Goal: Task Accomplishment & Management: Complete application form

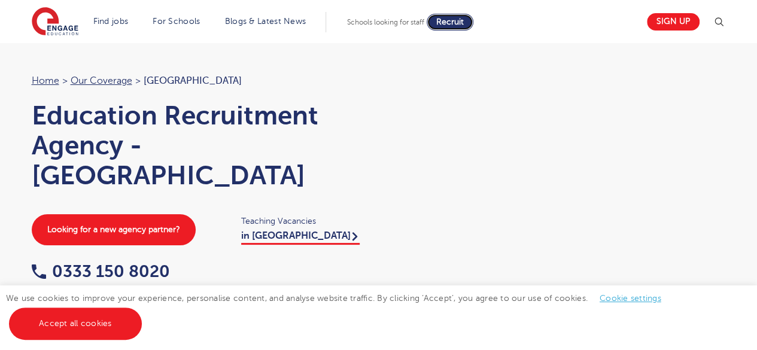
click at [458, 20] on span "Recruit" at bounding box center [450, 21] width 28 height 9
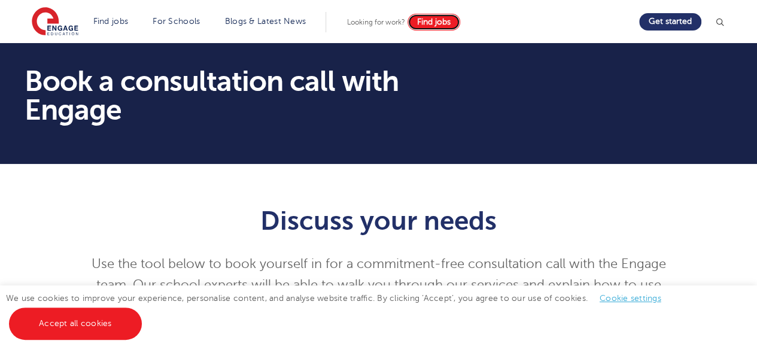
click at [439, 26] on span "Find jobs" at bounding box center [434, 21] width 34 height 9
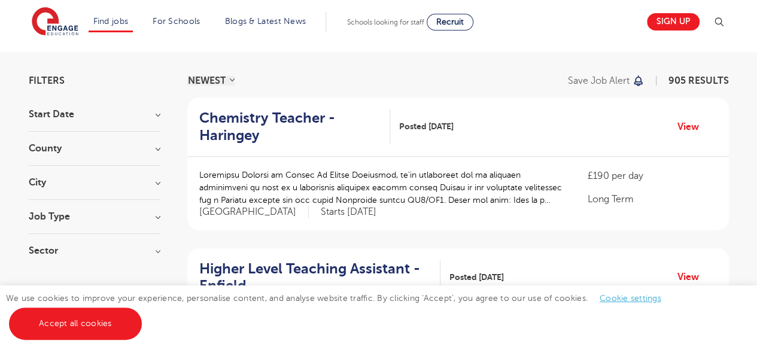
scroll to position [72, 0]
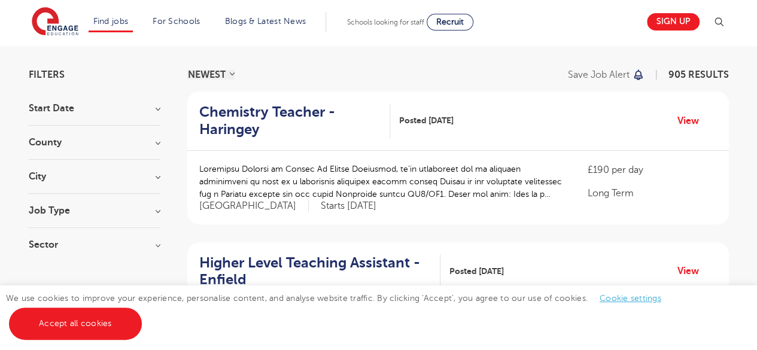
click at [154, 173] on h3 "City" at bounding box center [95, 177] width 132 height 10
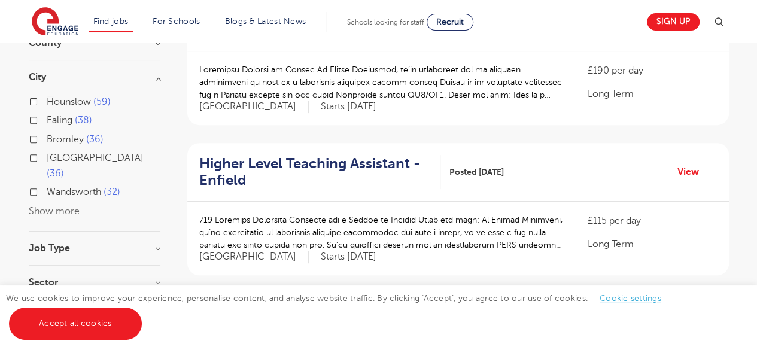
scroll to position [171, 0]
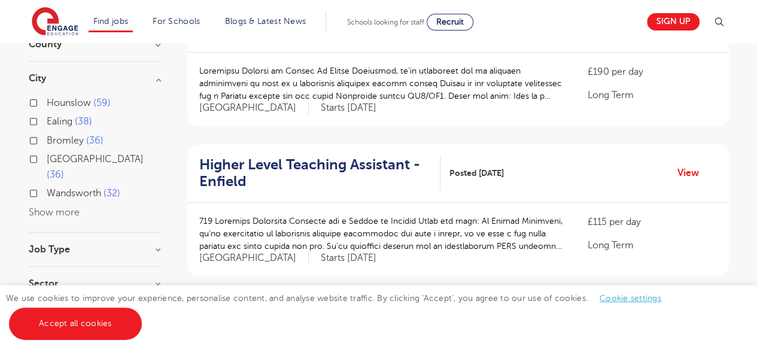
click at [65, 207] on button "Show more" at bounding box center [54, 212] width 51 height 11
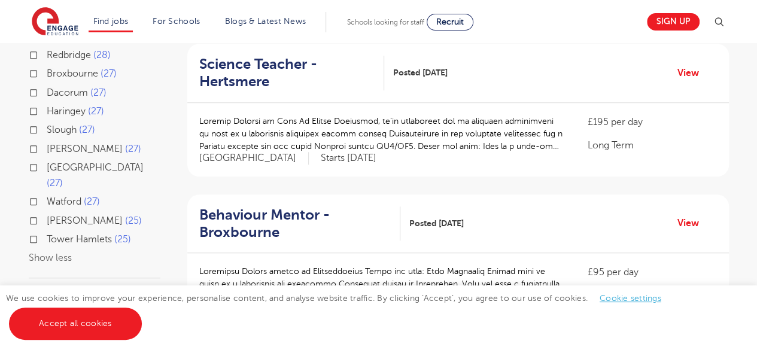
scroll to position [421, 0]
click at [47, 232] on label "Tower Hamlets 25" at bounding box center [89, 240] width 84 height 16
click at [47, 235] on input "Tower Hamlets 25" at bounding box center [51, 239] width 8 height 8
checkbox input "true"
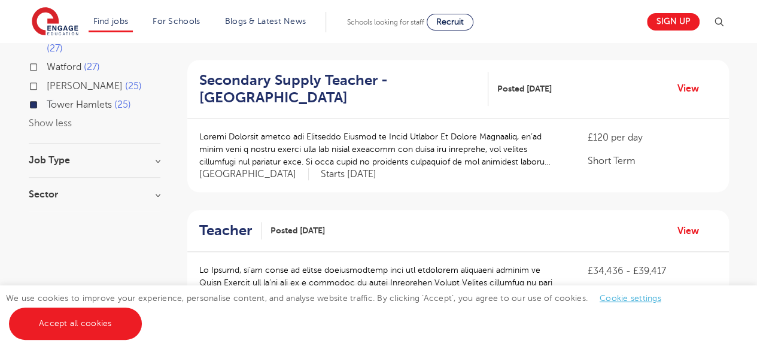
scroll to position [555, 0]
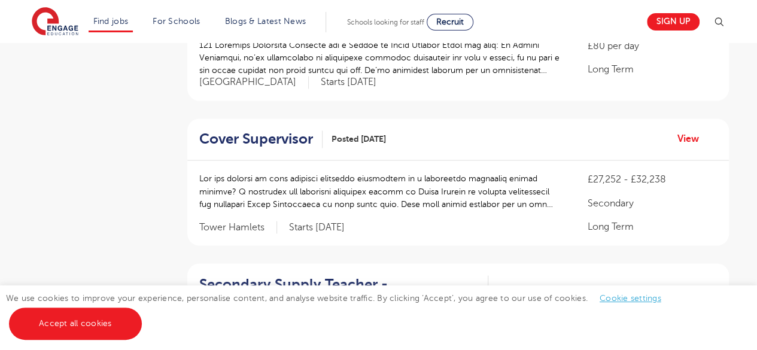
scroll to position [944, 0]
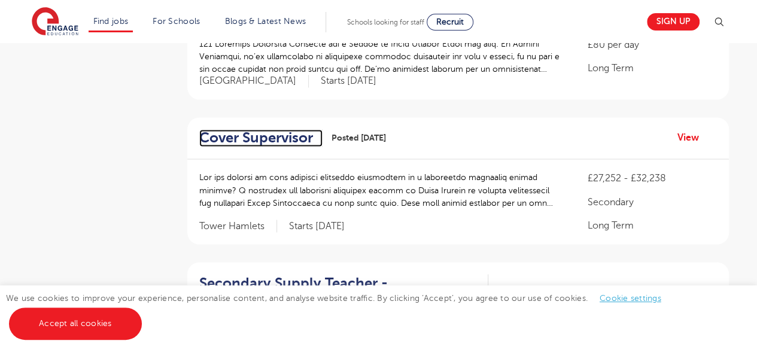
click at [281, 135] on h2 "Cover Supervisor" at bounding box center [256, 137] width 114 height 17
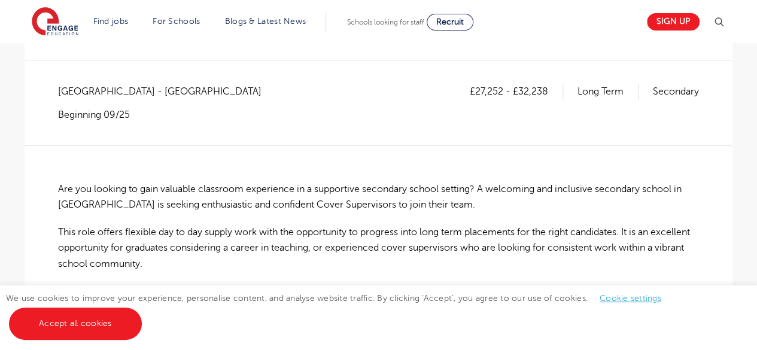
scroll to position [200, 0]
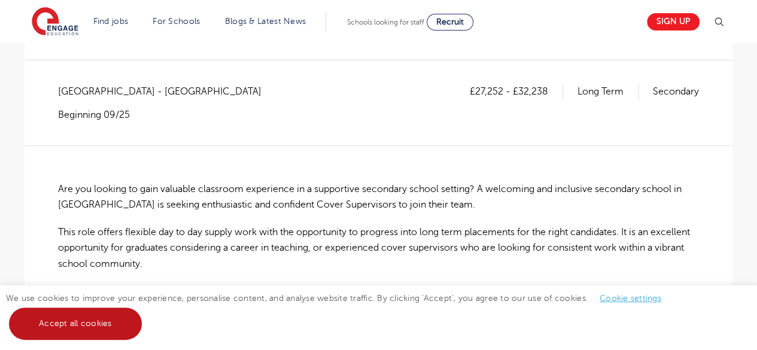
click at [112, 313] on link "Accept all cookies" at bounding box center [75, 324] width 133 height 32
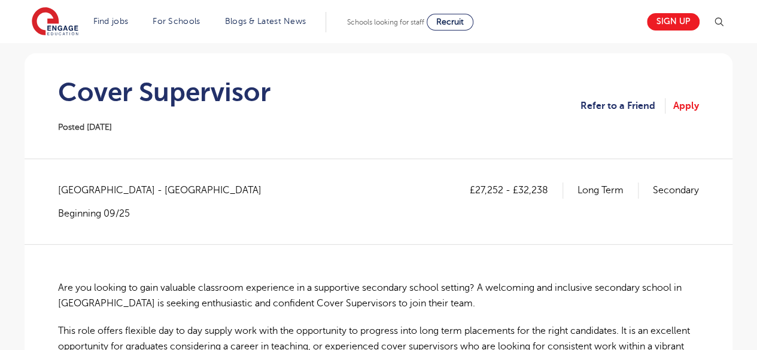
scroll to position [102, 0]
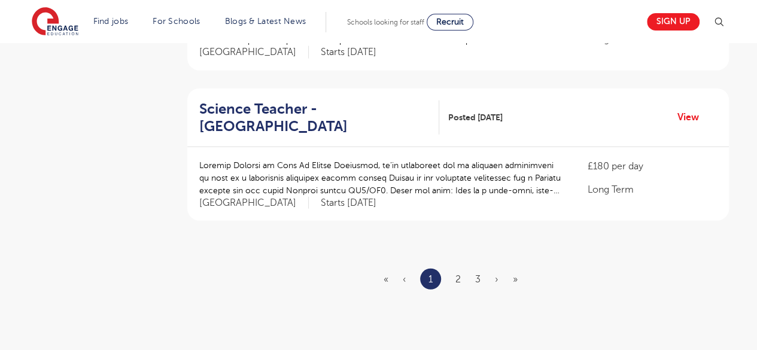
scroll to position [1417, 0]
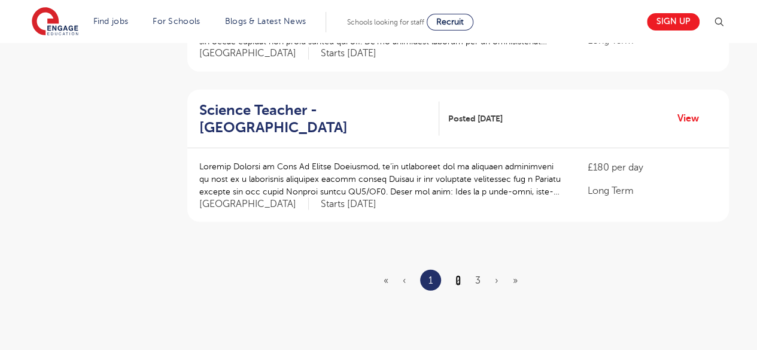
click at [460, 278] on link "2" at bounding box center [457, 280] width 5 height 11
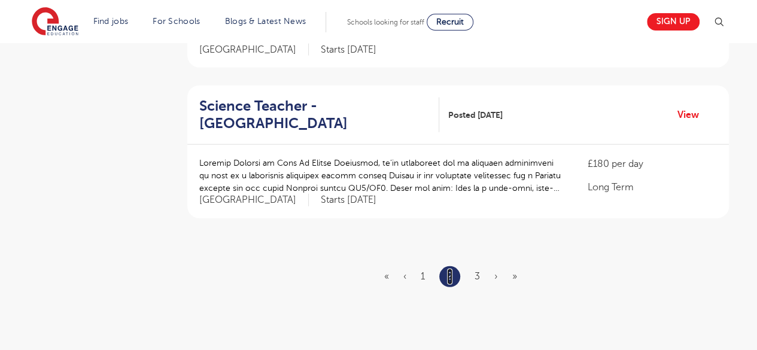
scroll to position [1487, 0]
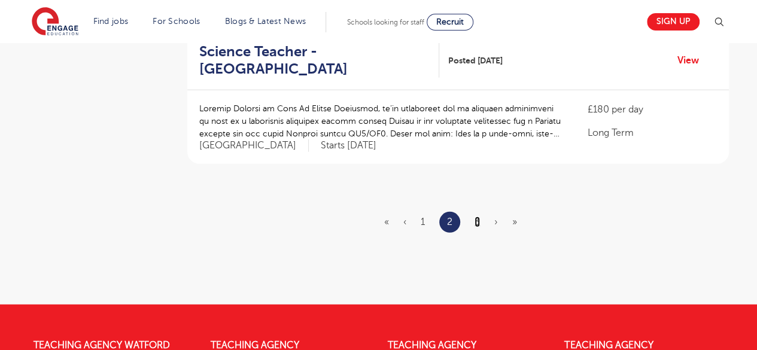
click at [475, 217] on link "3" at bounding box center [476, 222] width 5 height 11
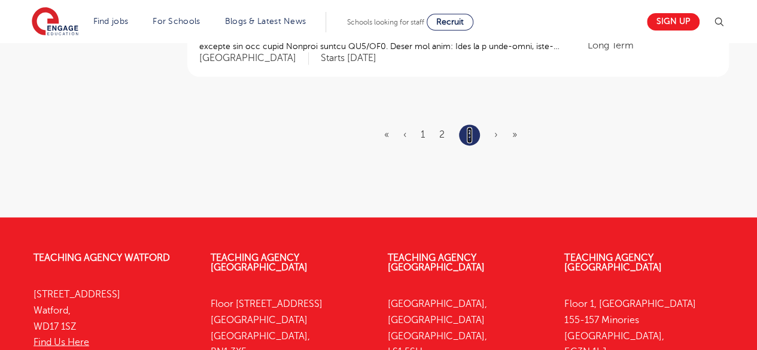
scroll to position [888, 0]
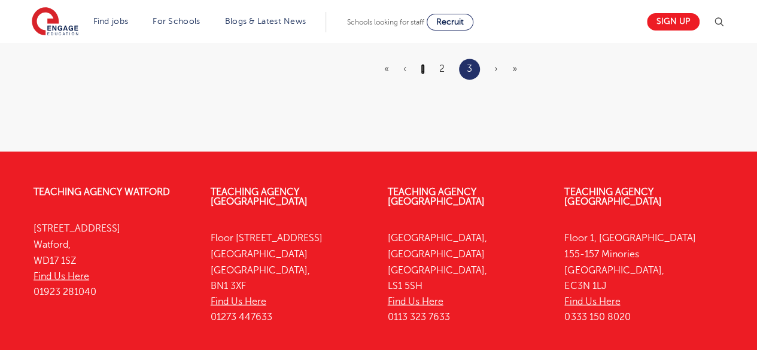
click at [424, 71] on link "1" at bounding box center [423, 68] width 4 height 11
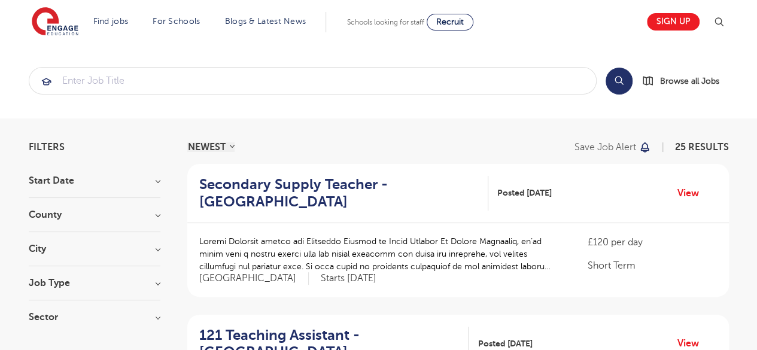
scroll to position [73, 0]
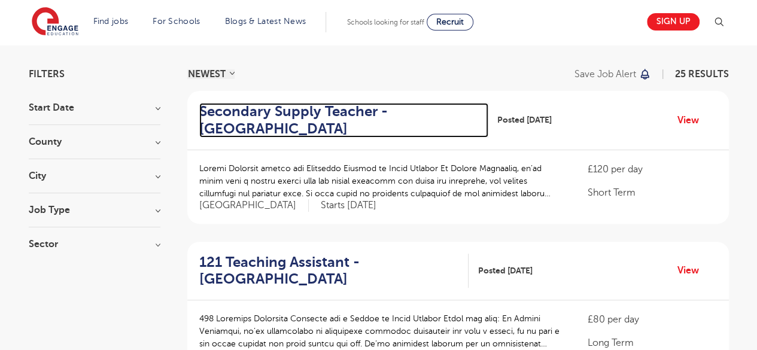
click at [345, 108] on h2 "Secondary Supply Teacher - Tower Hamlets" at bounding box center [339, 120] width 280 height 35
click at [229, 113] on h2 "Secondary Supply Teacher - [GEOGRAPHIC_DATA]" at bounding box center [339, 120] width 280 height 35
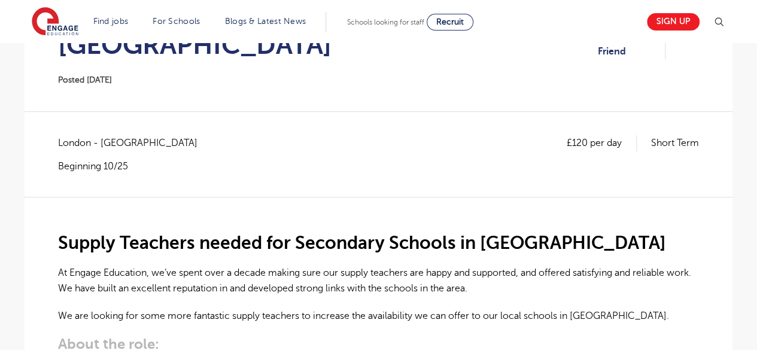
scroll to position [169, 0]
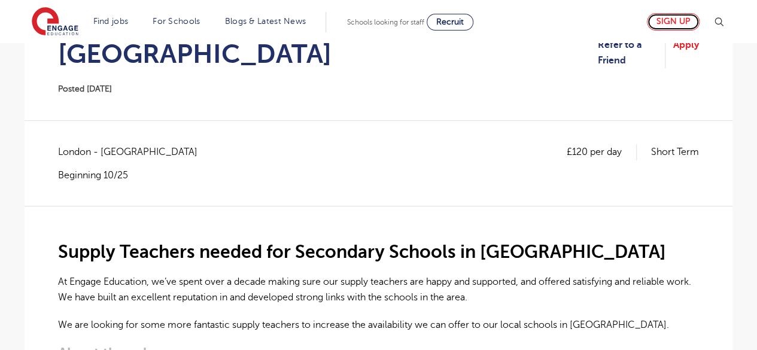
click at [660, 18] on link "Sign up" at bounding box center [673, 21] width 53 height 17
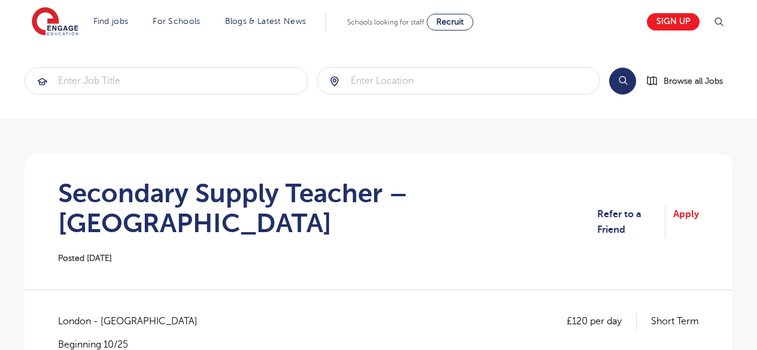
scroll to position [169, 0]
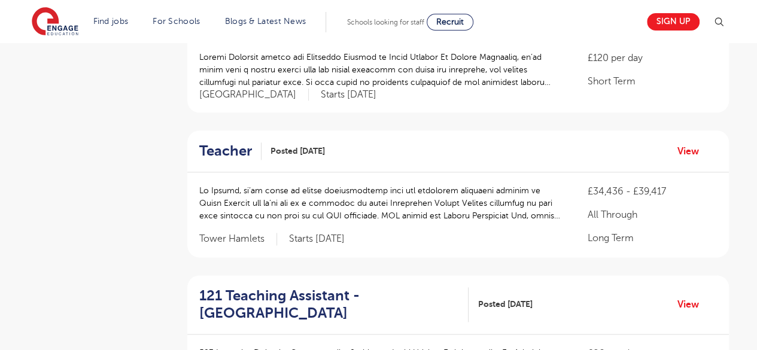
scroll to position [636, 0]
click at [243, 148] on h2 "Teacher" at bounding box center [225, 150] width 53 height 17
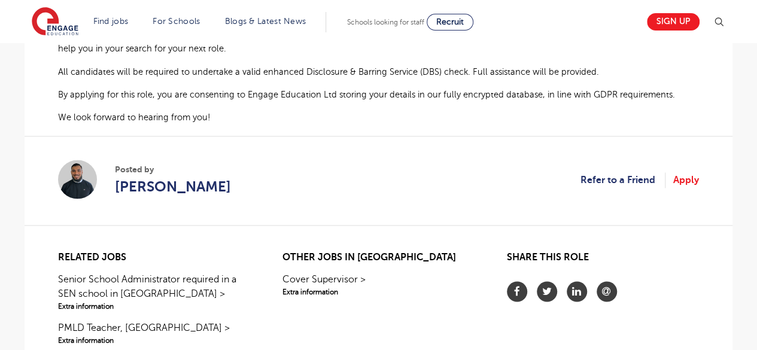
scroll to position [786, 0]
click at [683, 178] on link "Apply" at bounding box center [686, 180] width 26 height 16
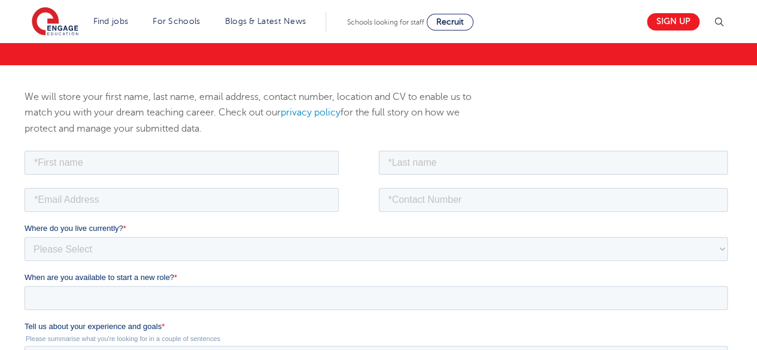
scroll to position [109, 0]
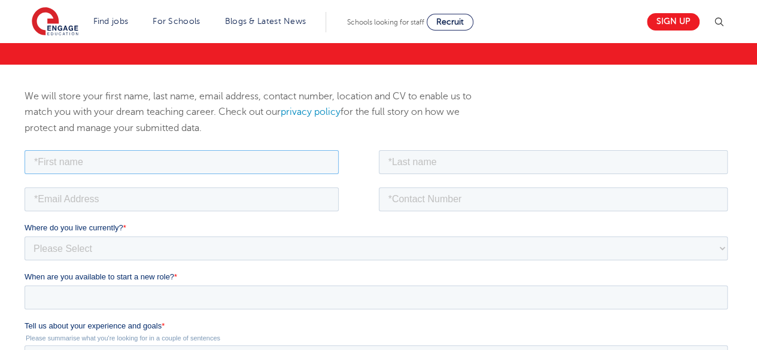
click at [222, 157] on input "text" at bounding box center [182, 162] width 314 height 24
type input "Tahsin"
click at [404, 158] on input "text" at bounding box center [553, 162] width 349 height 24
type input "Alam Tanim"
click at [253, 191] on input "email" at bounding box center [182, 199] width 314 height 24
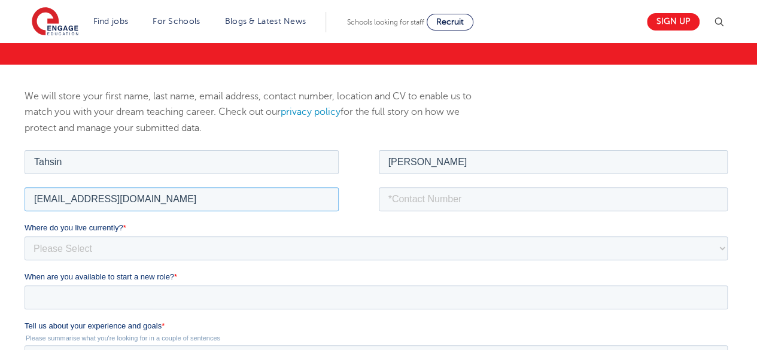
type input "tahsinalamtanim07@gmail.com"
click at [438, 203] on input "tel" at bounding box center [553, 199] width 349 height 24
click at [404, 196] on input "+447475404959" at bounding box center [553, 199] width 349 height 24
type input "07475404959"
click at [386, 219] on fieldset "tahsinalamtanim07@gmail.com 07475404959" at bounding box center [379, 202] width 708 height 37
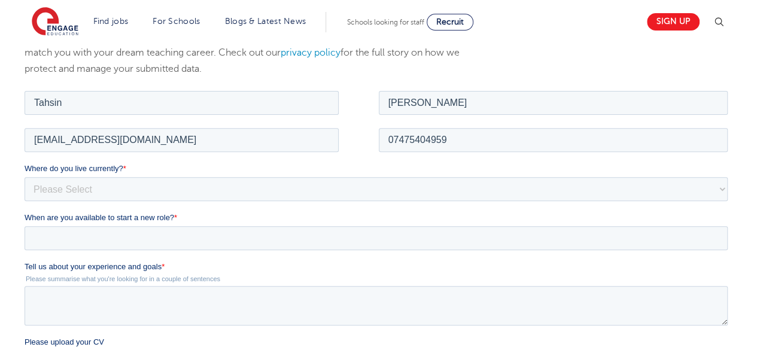
scroll to position [169, 0]
click at [268, 187] on select "Please Select UK Canada Ireland Australia New Zealand Europe USA South Africa J…" at bounding box center [376, 188] width 703 height 24
select select "UK"
click at [25, 176] on select "Please Select UK Canada Ireland Australia New Zealand Europe USA South Africa J…" at bounding box center [376, 188] width 703 height 24
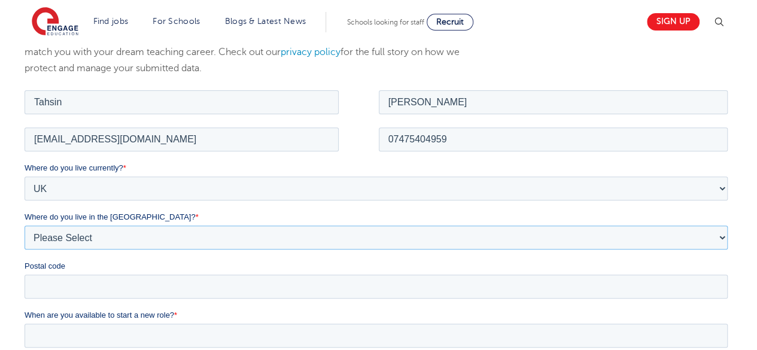
click at [139, 236] on select "Please Select Overseas Barnsley Bedfordshire Berkshire Bournemouth Bracknell Fo…" at bounding box center [376, 237] width 703 height 24
select select "[GEOGRAPHIC_DATA]"
click at [25, 225] on select "Please Select Overseas Barnsley Bedfordshire Berkshire Bournemouth Bracknell Fo…" at bounding box center [376, 237] width 703 height 24
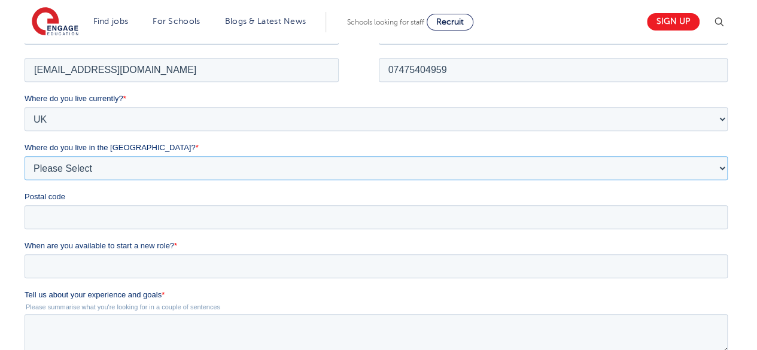
scroll to position [242, 0]
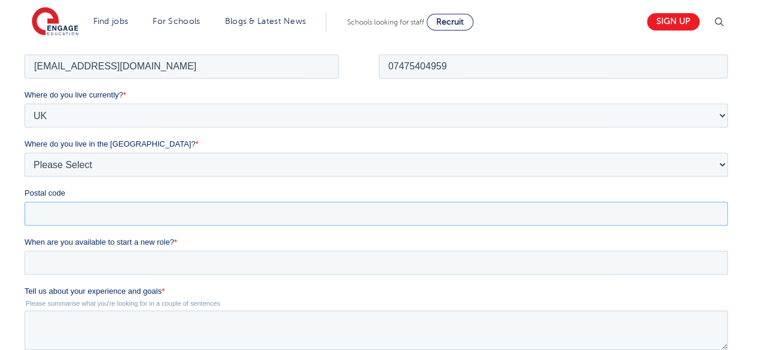
click at [118, 219] on input "Postal code" at bounding box center [376, 213] width 703 height 24
type input "E3 3FD"
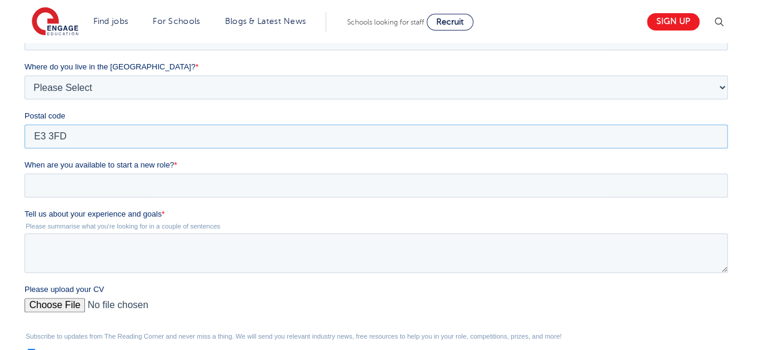
scroll to position [319, 0]
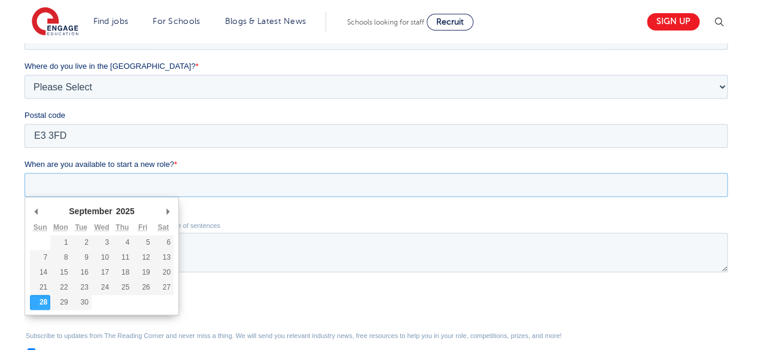
click at [186, 190] on input "When are you available to start a new role? *" at bounding box center [376, 185] width 703 height 24
type div "2025-09-29"
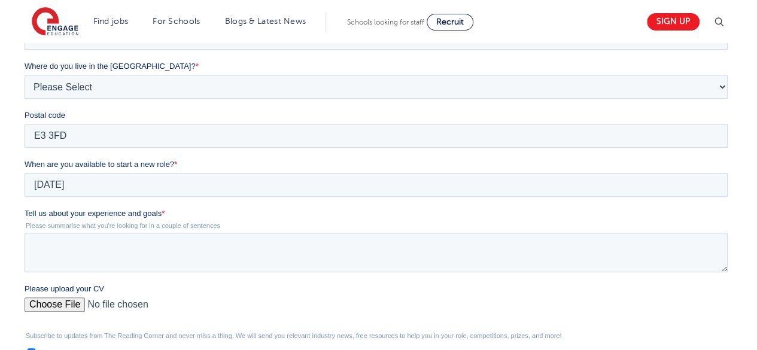
type input "2025/09/29"
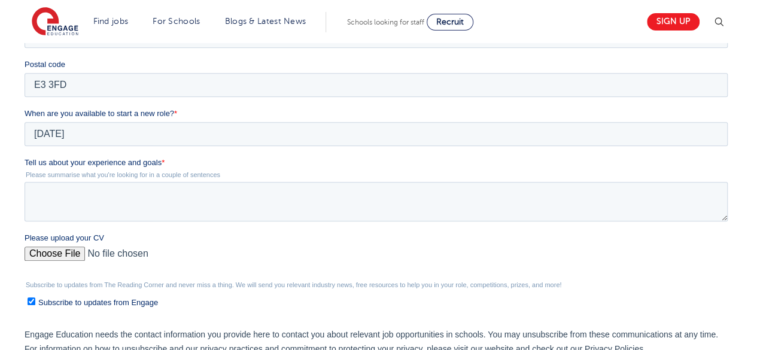
scroll to position [371, 0]
click at [146, 197] on textarea "Tell us about your experience and goals *" at bounding box center [376, 200] width 703 height 39
paste textarea "PGCE-trained Mathematics teacher with experience across Key Stages 3 and 4. Ada…"
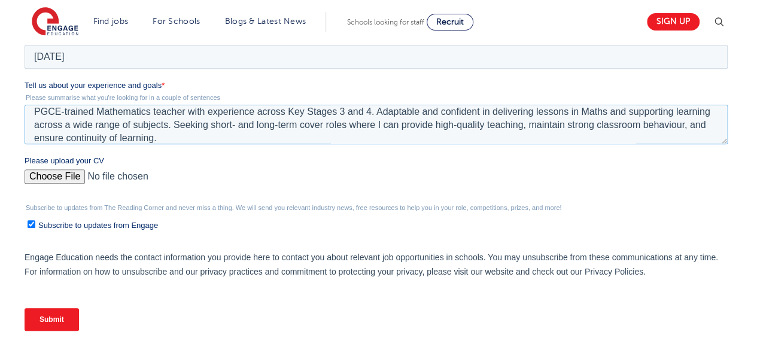
scroll to position [449, 0]
type textarea "PGCE-trained Mathematics teacher with experience across Key Stages 3 and 4. Ada…"
click at [57, 174] on input "Please upload your CV" at bounding box center [376, 180] width 703 height 24
type input "C:\fakepath\Tahsin Tanim CV 2025.docx"
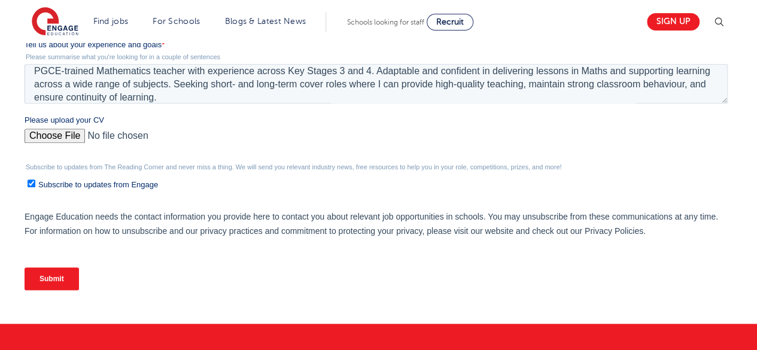
click at [29, 184] on input "Subscribe to updates from Engage" at bounding box center [32, 183] width 8 height 8
checkbox input "false"
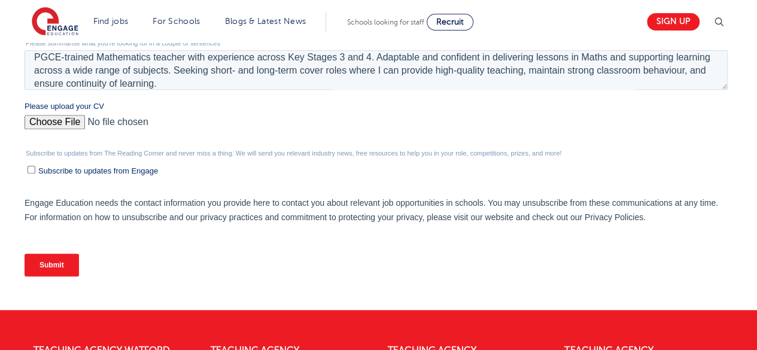
scroll to position [503, 0]
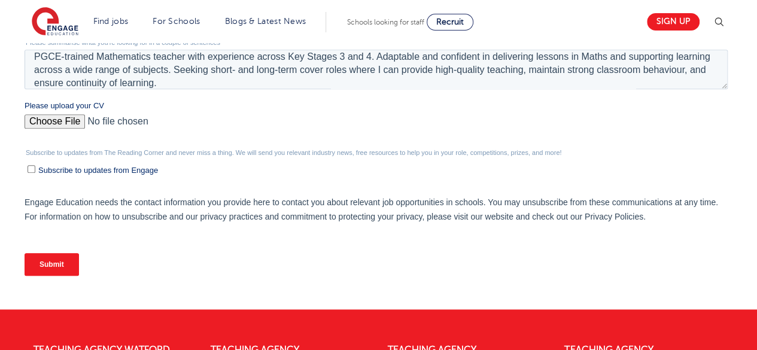
click at [60, 261] on input "Submit" at bounding box center [52, 264] width 54 height 23
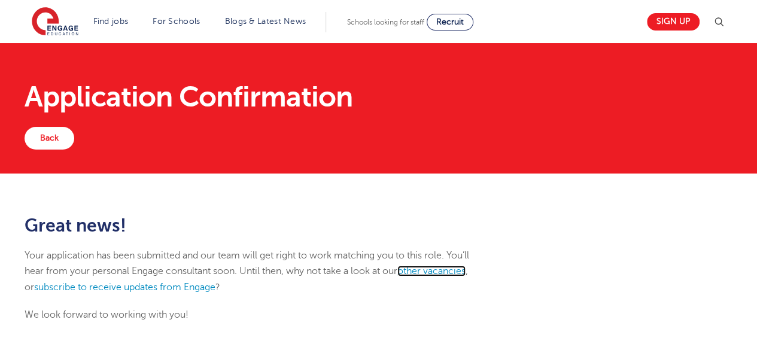
click at [436, 270] on link "other vacancies" at bounding box center [431, 271] width 68 height 11
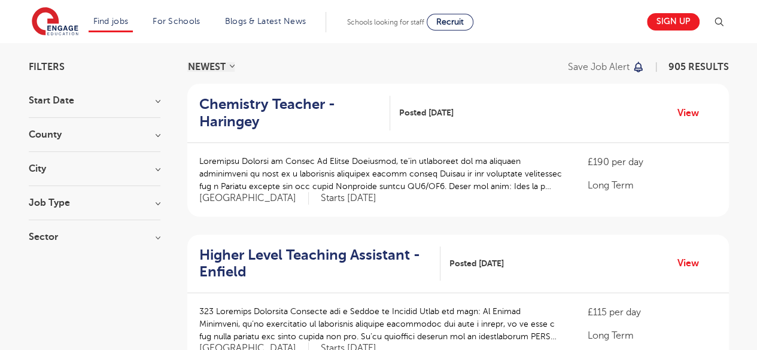
scroll to position [81, 0]
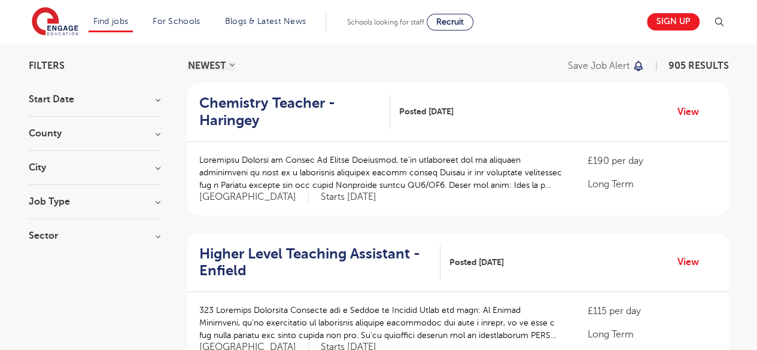
click at [134, 129] on h3 "County" at bounding box center [95, 134] width 132 height 10
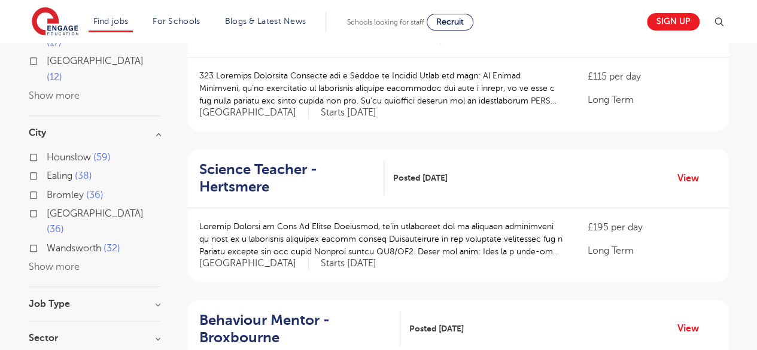
scroll to position [319, 0]
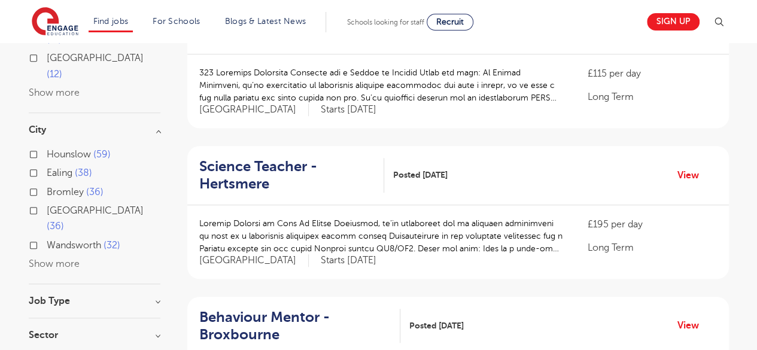
click at [53, 258] on button "Show more" at bounding box center [54, 263] width 51 height 11
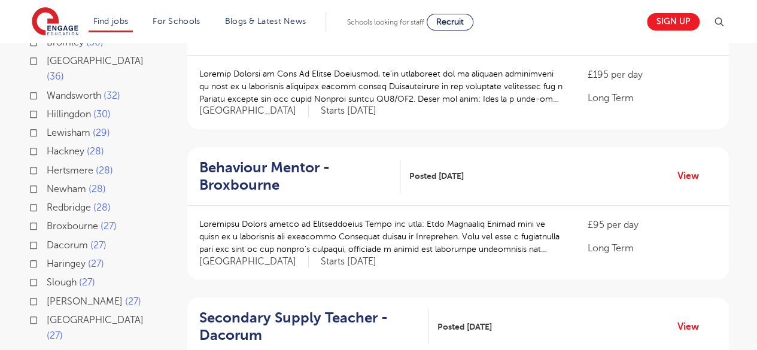
scroll to position [506, 0]
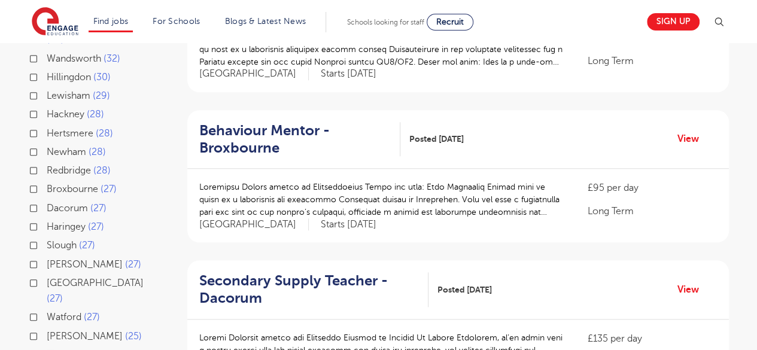
click at [47, 347] on label "Tower Hamlets 25" at bounding box center [89, 355] width 84 height 16
click at [47, 349] on input "Tower Hamlets 25" at bounding box center [51, 353] width 8 height 8
checkbox input "true"
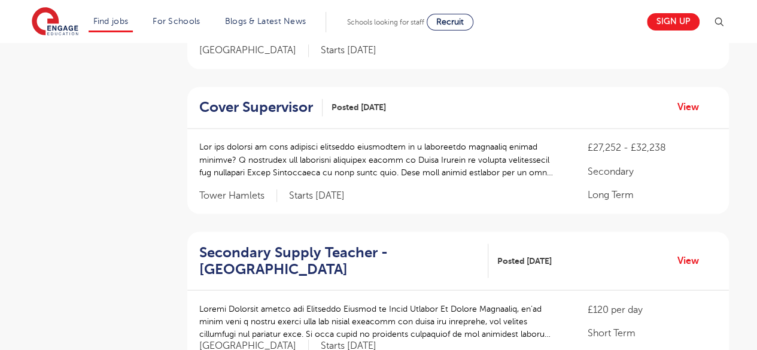
scroll to position [975, 0]
click at [263, 101] on h2 "Cover Supervisor" at bounding box center [256, 106] width 114 height 17
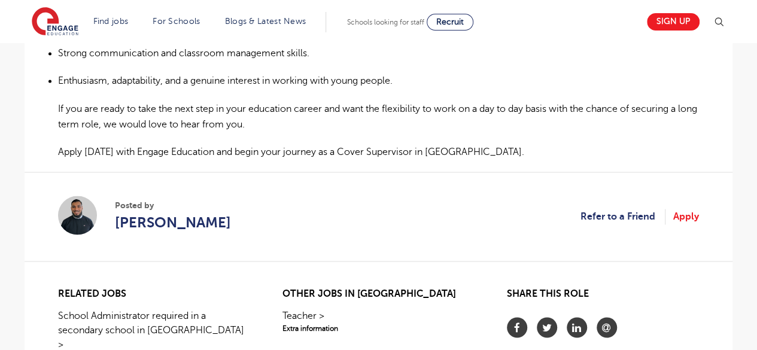
scroll to position [899, 0]
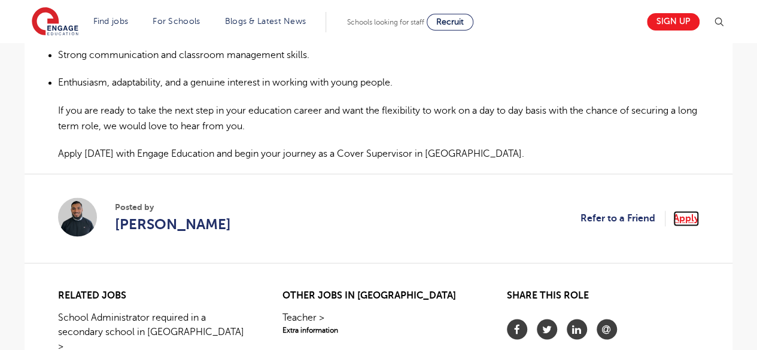
click at [677, 211] on link "Apply" at bounding box center [686, 219] width 26 height 16
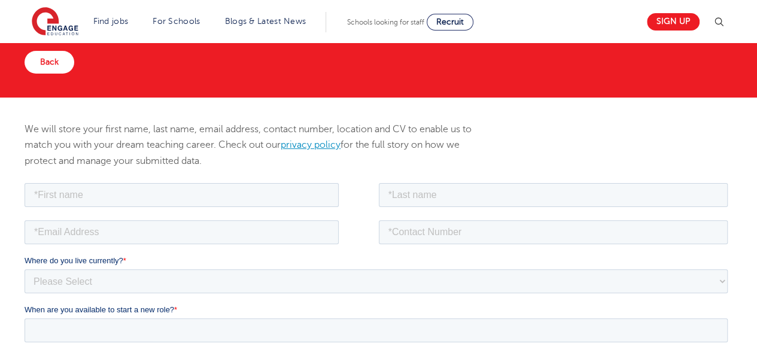
scroll to position [78, 0]
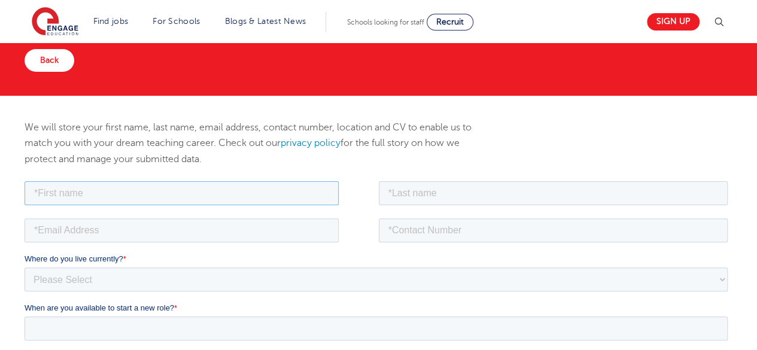
click at [235, 189] on input "text" at bounding box center [182, 193] width 314 height 24
type input "Tahsin"
click at [416, 183] on input "text" at bounding box center [553, 193] width 349 height 24
click at [394, 192] on input "A Tanim" at bounding box center [553, 193] width 349 height 24
type input "[PERSON_NAME]"
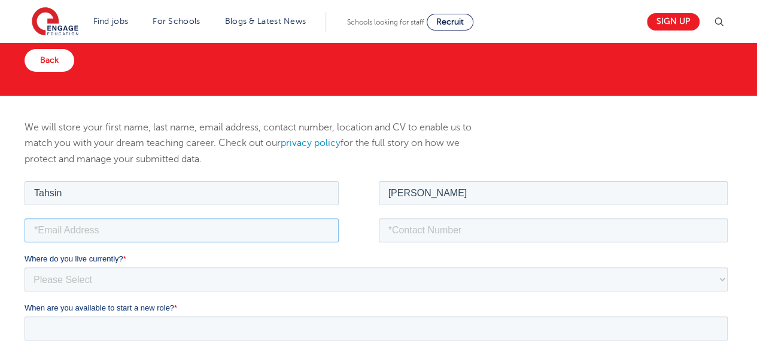
click at [223, 221] on input "email" at bounding box center [182, 230] width 314 height 24
type input "[EMAIL_ADDRESS][DOMAIN_NAME]"
click at [416, 227] on input "tel" at bounding box center [553, 230] width 349 height 24
click at [404, 229] on input "[PHONE_NUMBER]" at bounding box center [553, 230] width 349 height 24
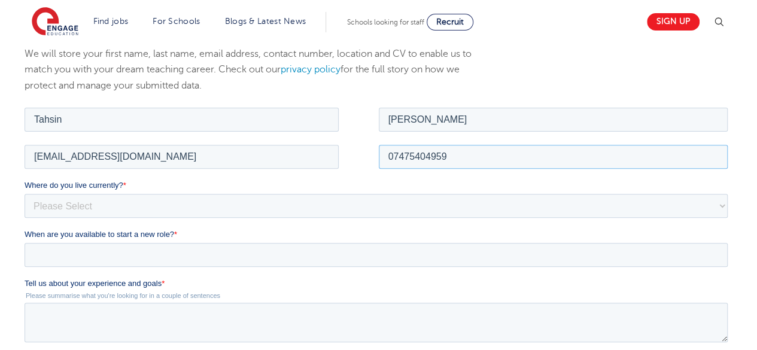
scroll to position [152, 0]
type input "07475404959"
click at [264, 207] on select "Please Select [GEOGRAPHIC_DATA] [GEOGRAPHIC_DATA] [GEOGRAPHIC_DATA] [GEOGRAPHIC…" at bounding box center [376, 205] width 703 height 24
select select "UK"
click at [25, 193] on select "Please Select [GEOGRAPHIC_DATA] [GEOGRAPHIC_DATA] [GEOGRAPHIC_DATA] [GEOGRAPHIC…" at bounding box center [376, 205] width 703 height 24
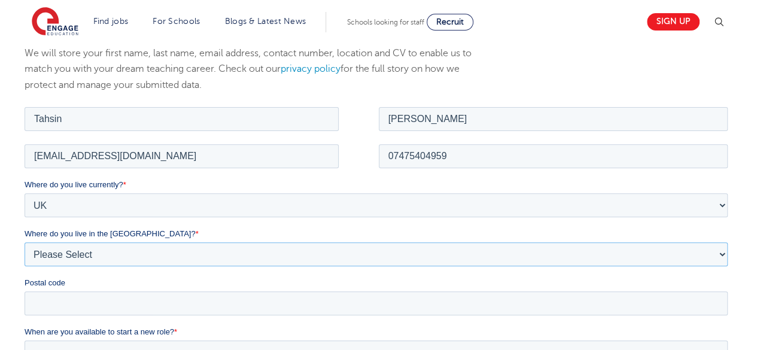
click at [112, 252] on select "Please Select Overseas [GEOGRAPHIC_DATA] [GEOGRAPHIC_DATA] [GEOGRAPHIC_DATA] [G…" at bounding box center [376, 254] width 703 height 24
select select "[GEOGRAPHIC_DATA]"
click at [25, 242] on select "Please Select Overseas [GEOGRAPHIC_DATA] [GEOGRAPHIC_DATA] [GEOGRAPHIC_DATA] [G…" at bounding box center [376, 254] width 703 height 24
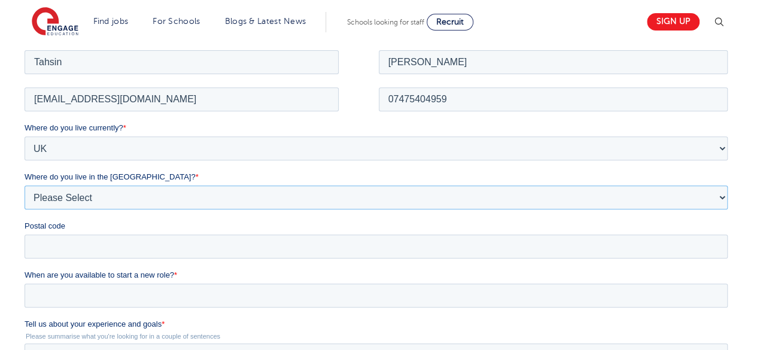
scroll to position [267, 0]
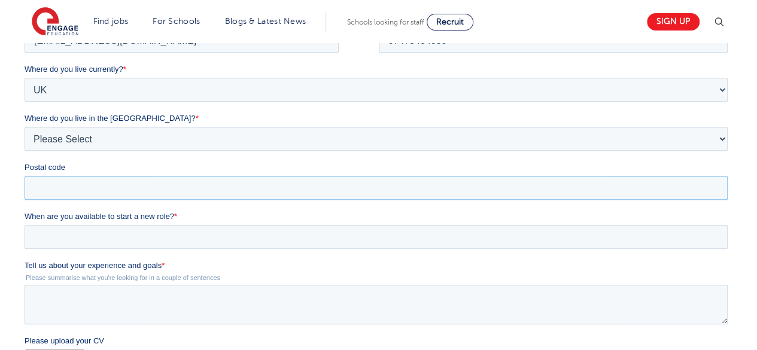
click at [132, 197] on input "Postal code" at bounding box center [376, 188] width 703 height 24
click at [45, 187] on input "E33FD" at bounding box center [376, 188] width 703 height 24
type input "E3 3FD"
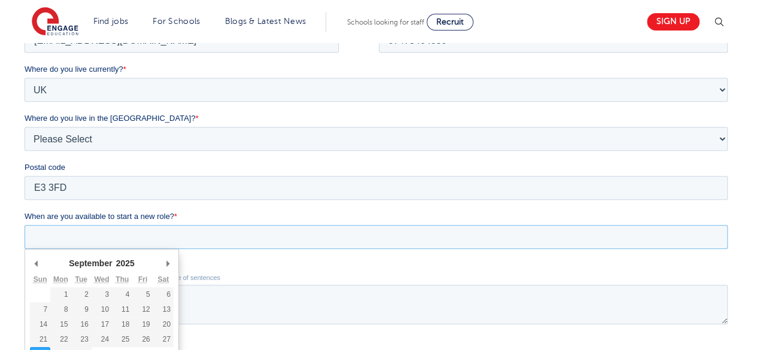
click at [98, 241] on input "When are you available to start a new role? *" at bounding box center [376, 237] width 703 height 24
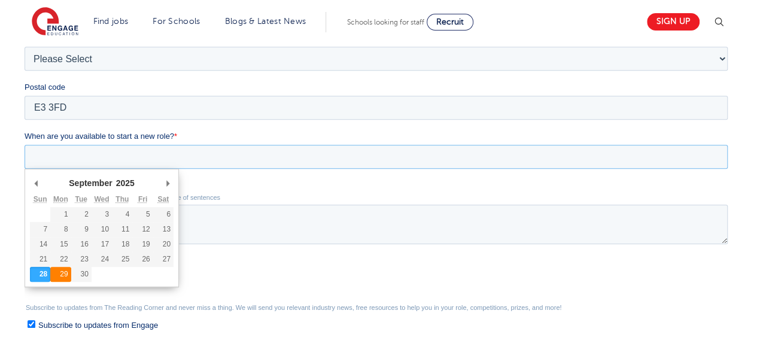
type div "2025-09-29"
type input "2025/09/29"
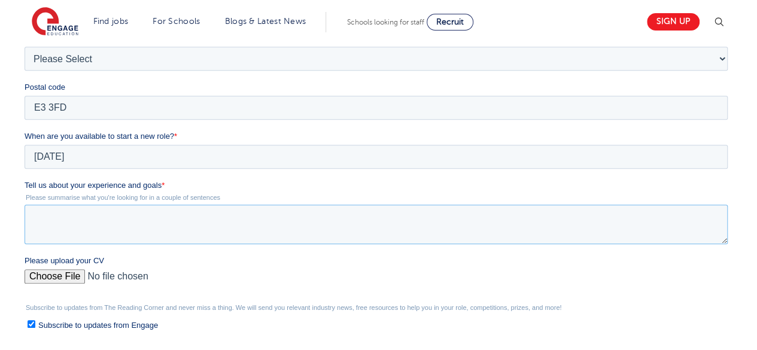
click at [133, 219] on textarea "Tell us about your experience and goals *" at bounding box center [376, 224] width 703 height 39
paste textarea "PGCE-trained Mathematics teacher with experience across Key Stages 3 and 4. Ada…"
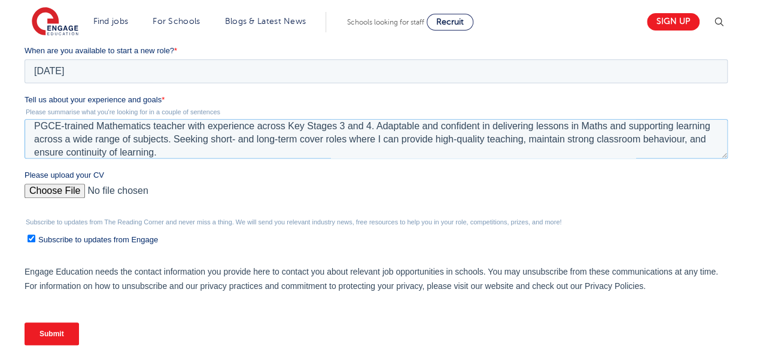
scroll to position [439, 0]
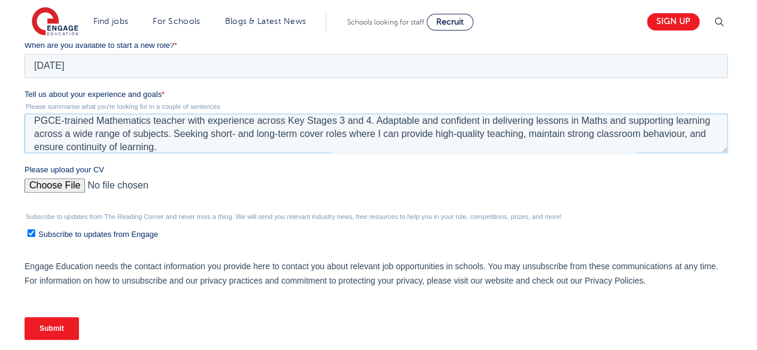
type textarea "PGCE-trained Mathematics teacher with experience across Key Stages 3 and 4. Ada…"
click at [65, 188] on input "Please upload your CV" at bounding box center [376, 190] width 703 height 24
type input "C:\fakepath\Tahsin Tanim CV 2025.docx"
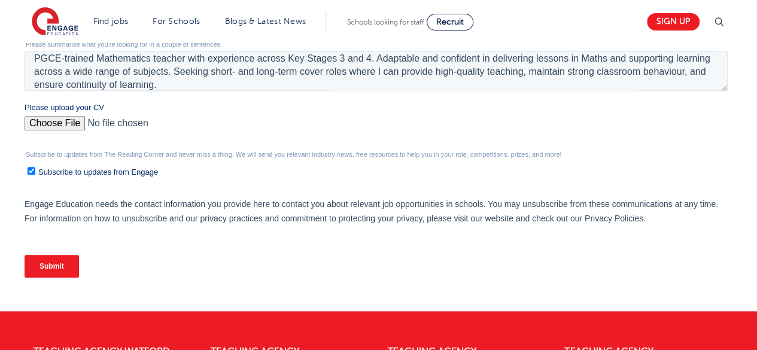
scroll to position [505, 0]
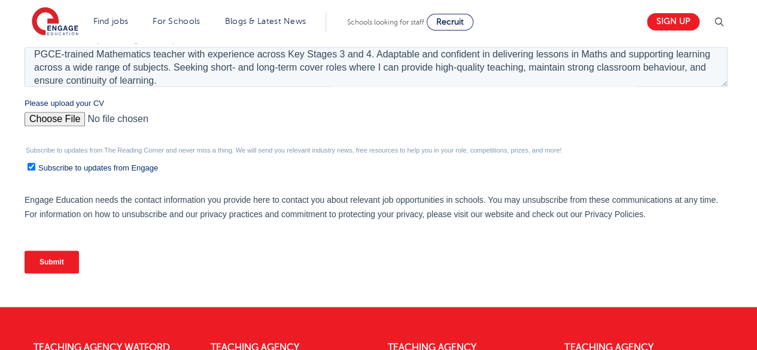
click at [63, 264] on input "Submit" at bounding box center [52, 262] width 54 height 23
